Goal: Book appointment/travel/reservation

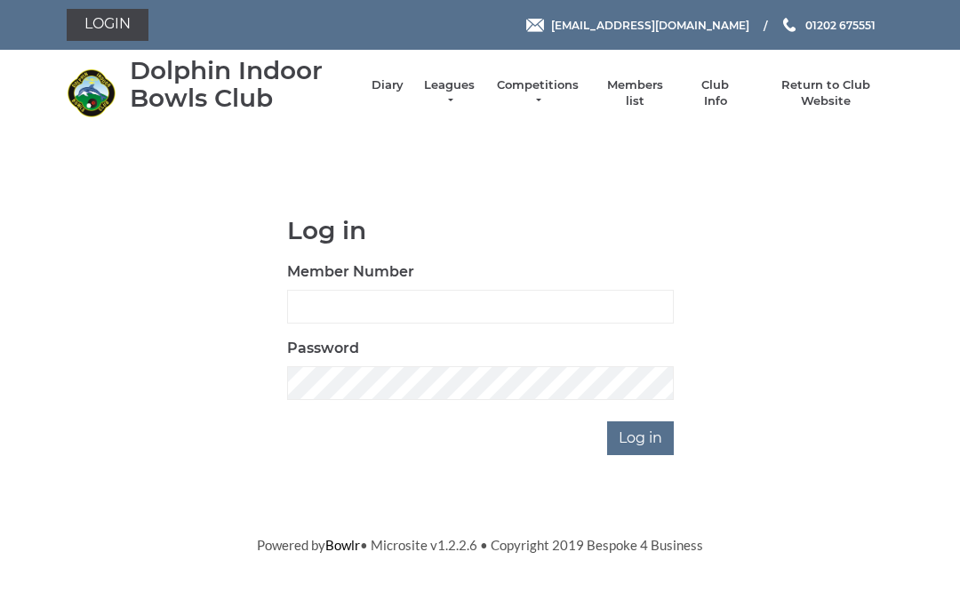
click at [116, 28] on link "Login" at bounding box center [108, 25] width 82 height 32
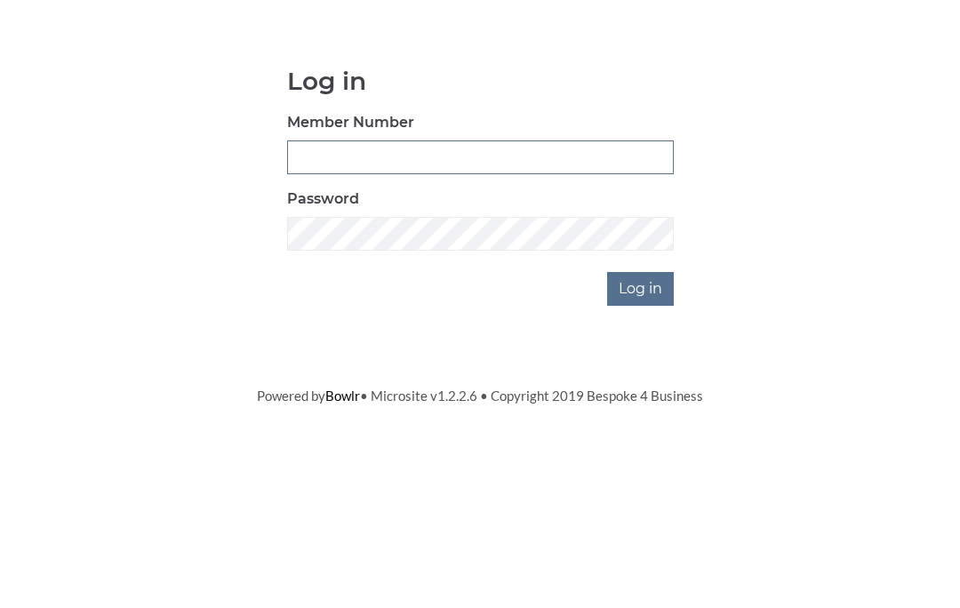
type input "4060"
click at [642, 421] on input "Log in" at bounding box center [640, 438] width 67 height 34
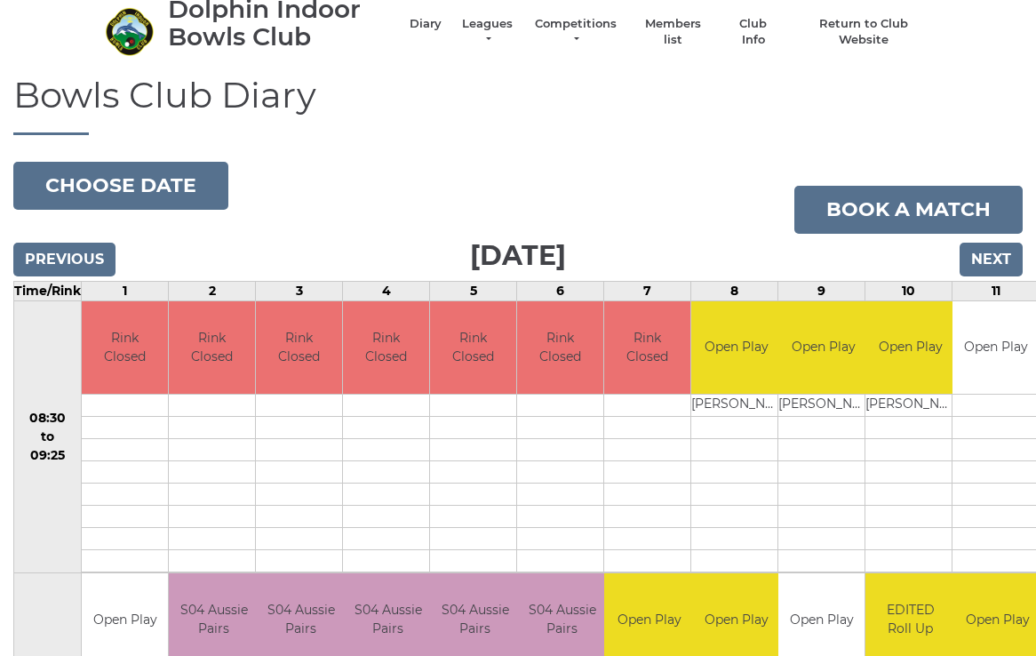
scroll to position [73, 0]
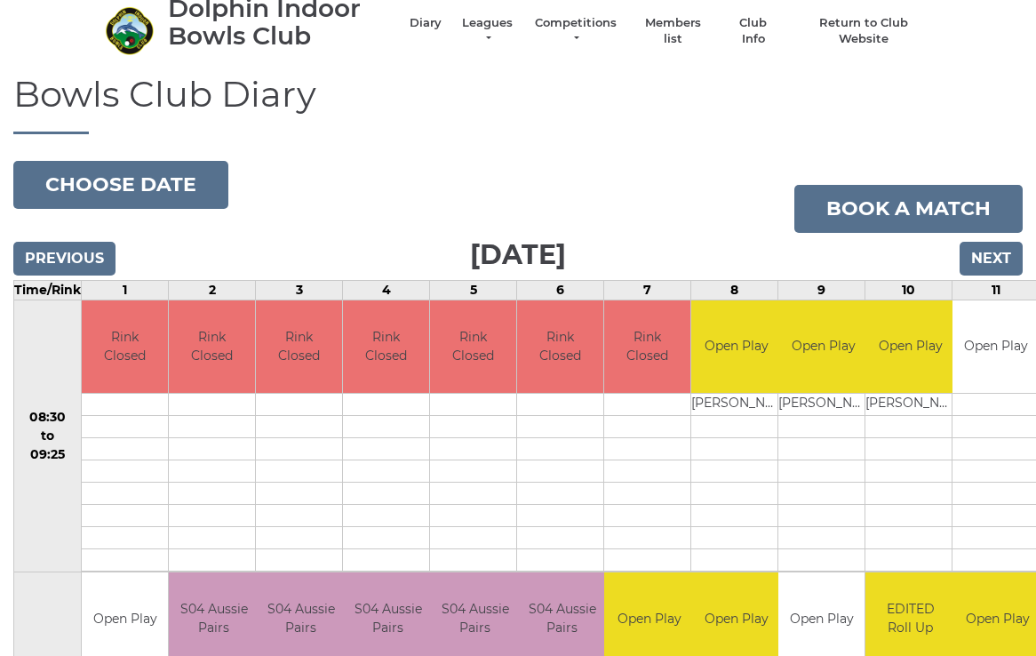
click at [572, 438] on td at bounding box center [560, 449] width 86 height 22
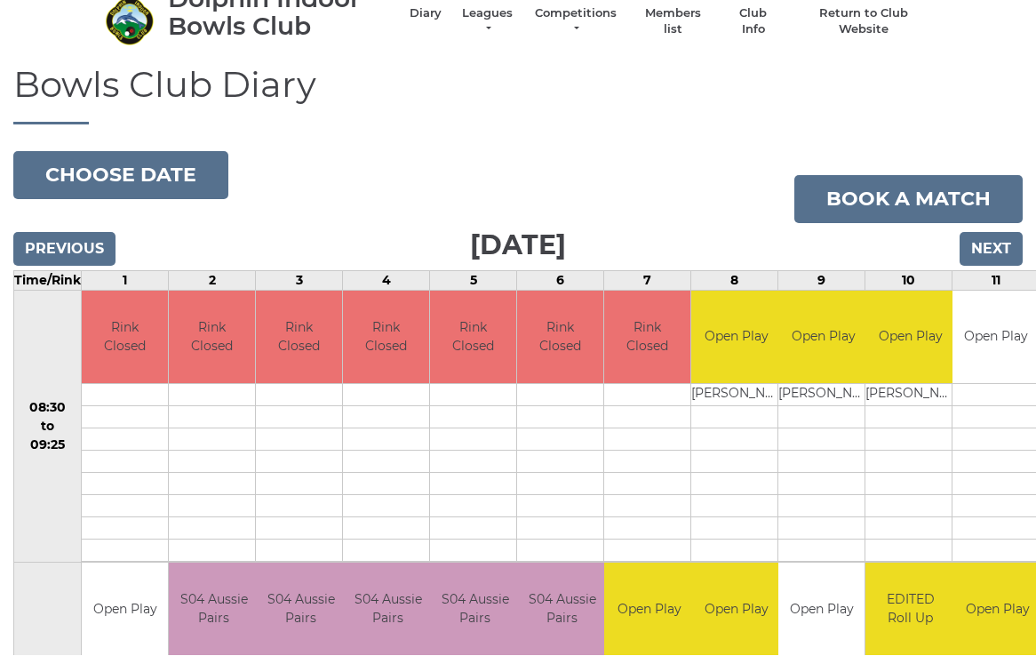
click at [995, 248] on input "Next" at bounding box center [991, 250] width 63 height 34
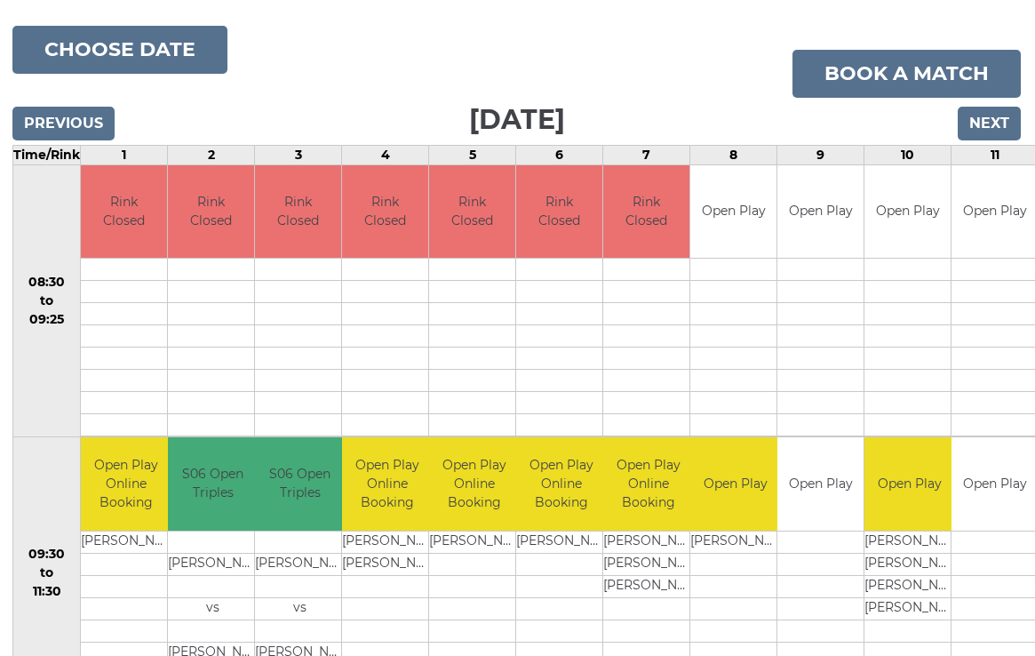
scroll to position [207, 1]
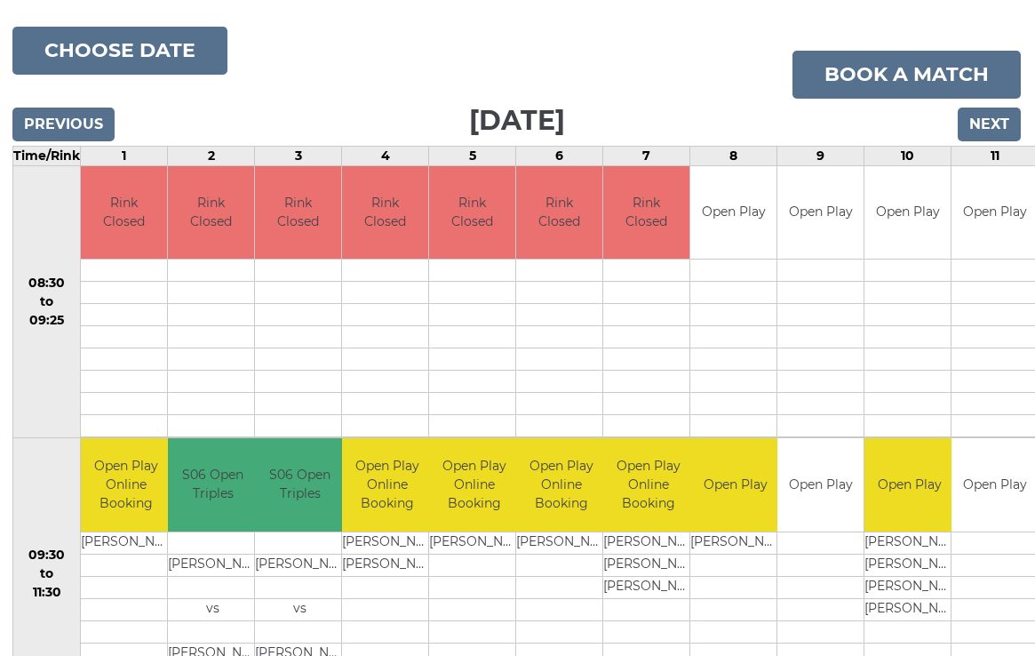
click at [168, 53] on button "Choose date" at bounding box center [119, 51] width 215 height 48
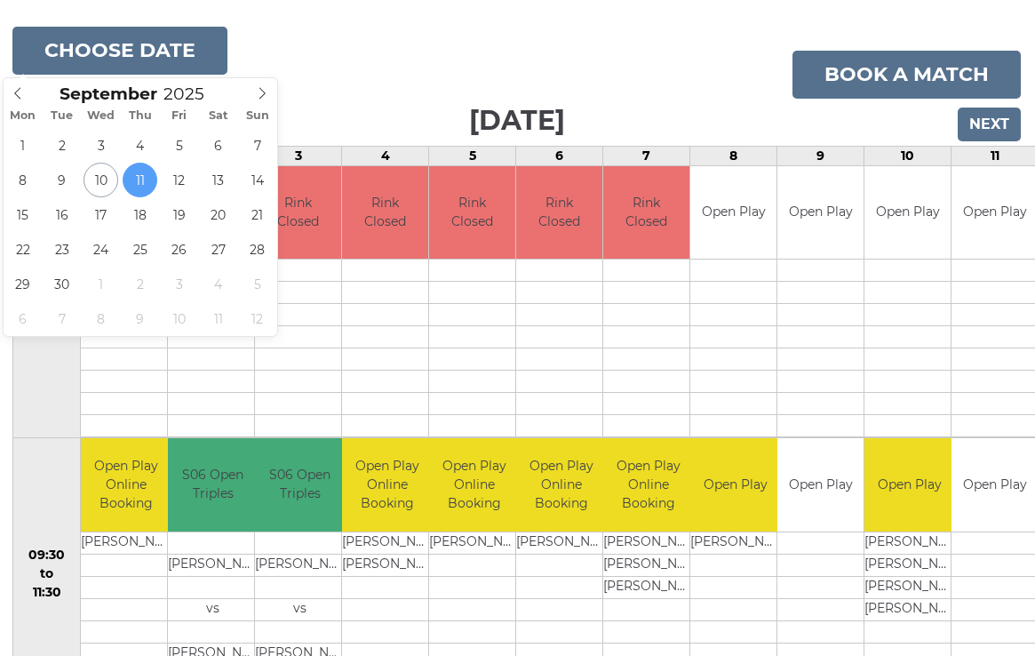
scroll to position [207, 2]
type input "[DATE]"
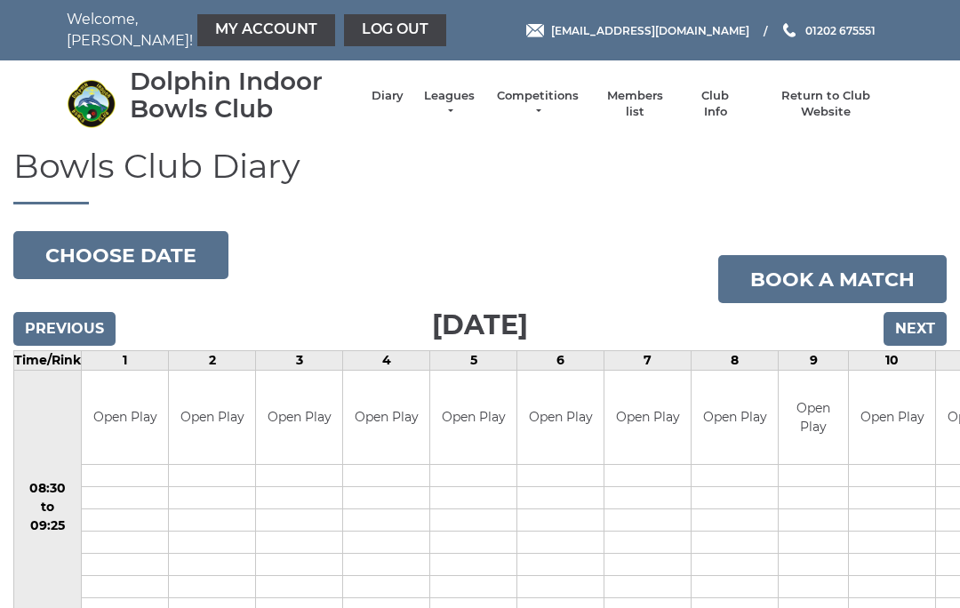
click at [136, 247] on button "Choose date" at bounding box center [120, 255] width 215 height 48
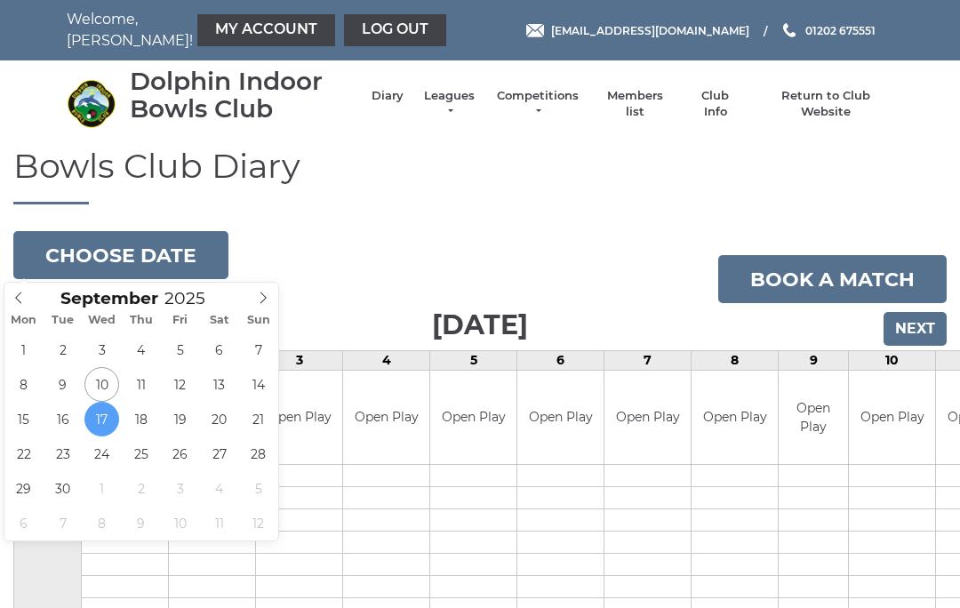
type input "[DATE]"
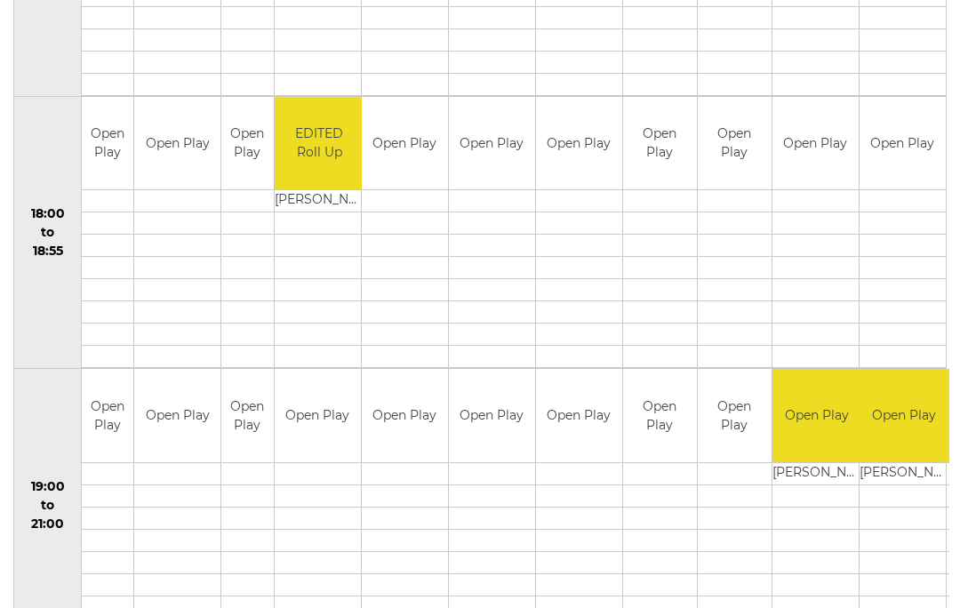
scroll to position [1637, 0]
